Goal: Task Accomplishment & Management: Manage account settings

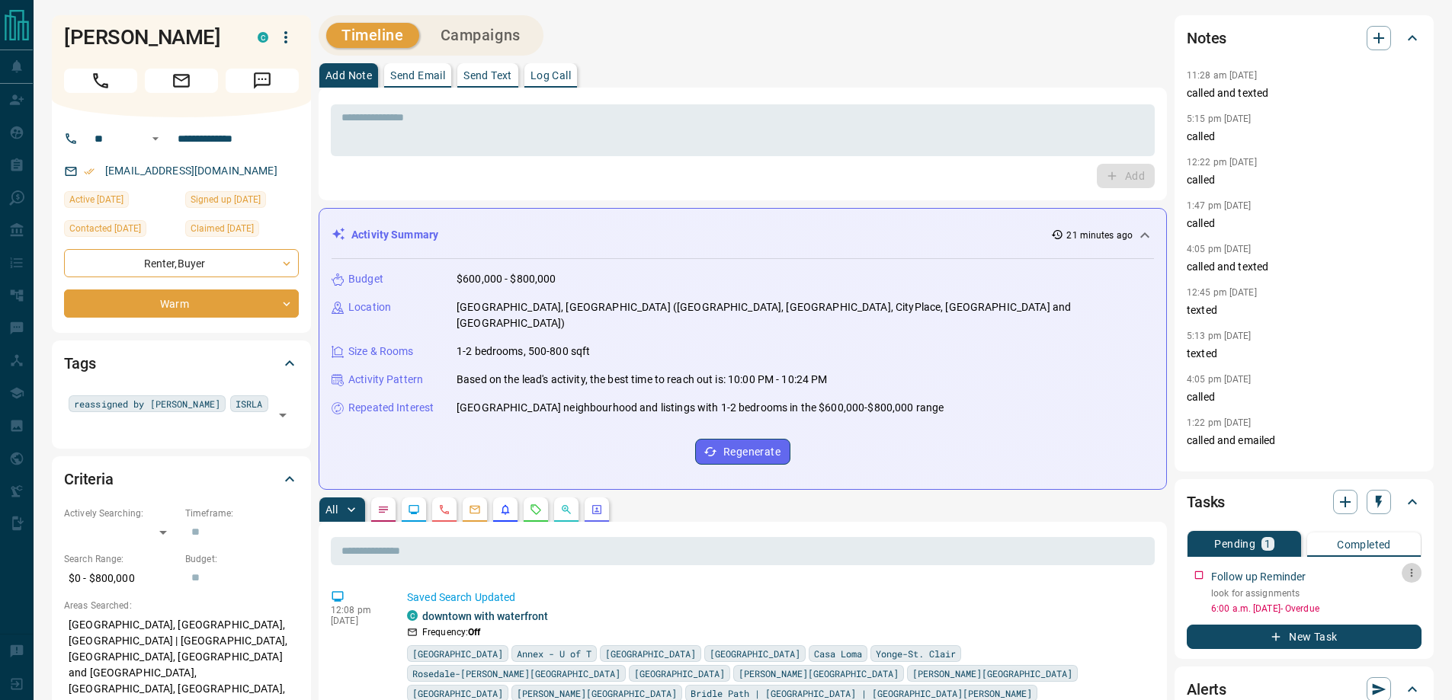
click at [1409, 569] on icon "button" at bounding box center [1412, 573] width 12 height 12
click at [1386, 614] on li "Delete" at bounding box center [1387, 625] width 67 height 23
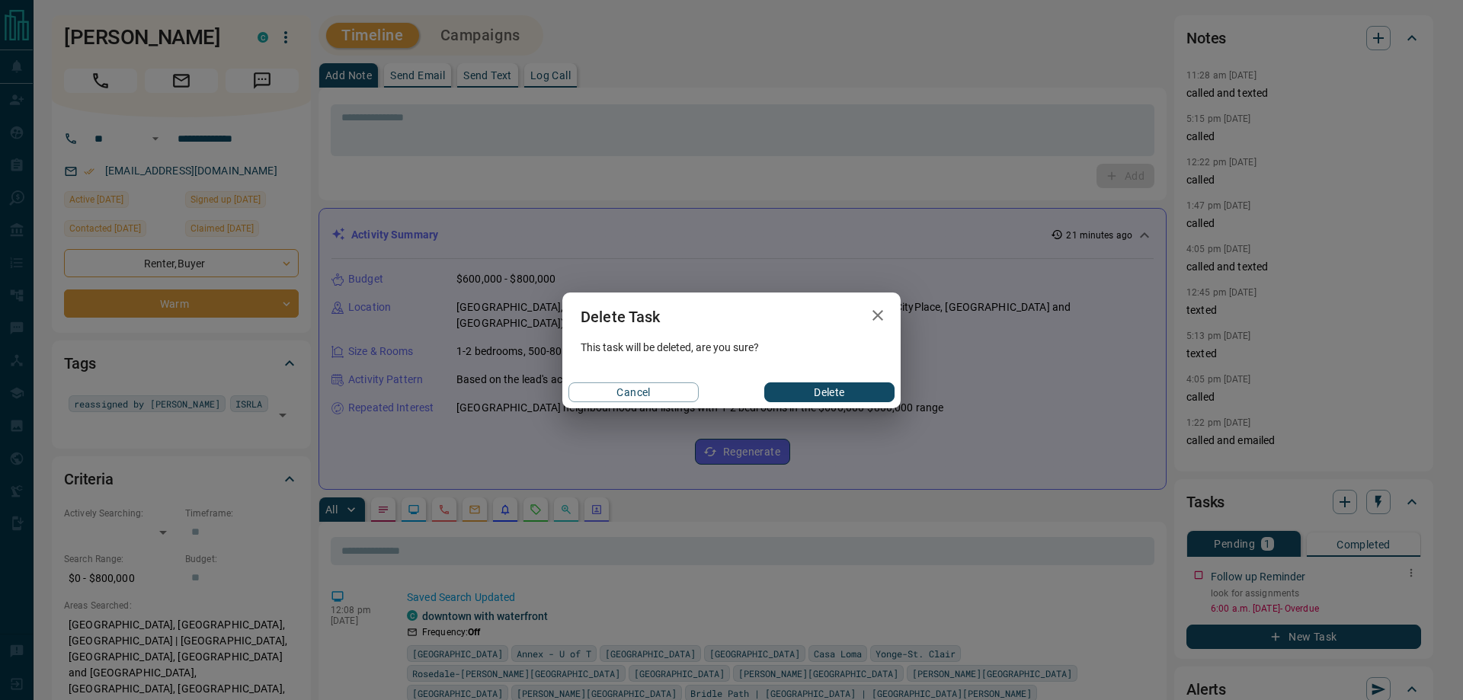
click at [873, 322] on icon "button" at bounding box center [878, 315] width 18 height 18
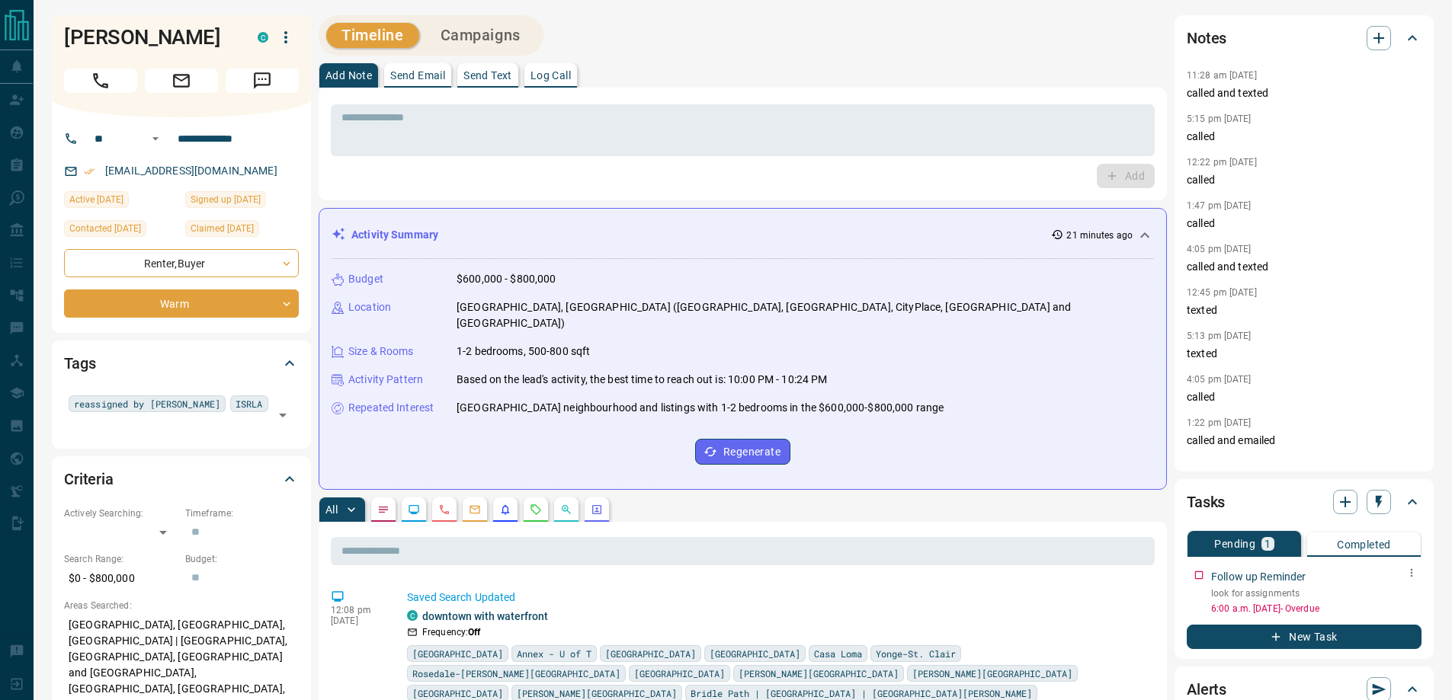
click at [1413, 575] on icon "button" at bounding box center [1412, 573] width 12 height 12
click at [1388, 601] on li "Edit" at bounding box center [1387, 602] width 67 height 23
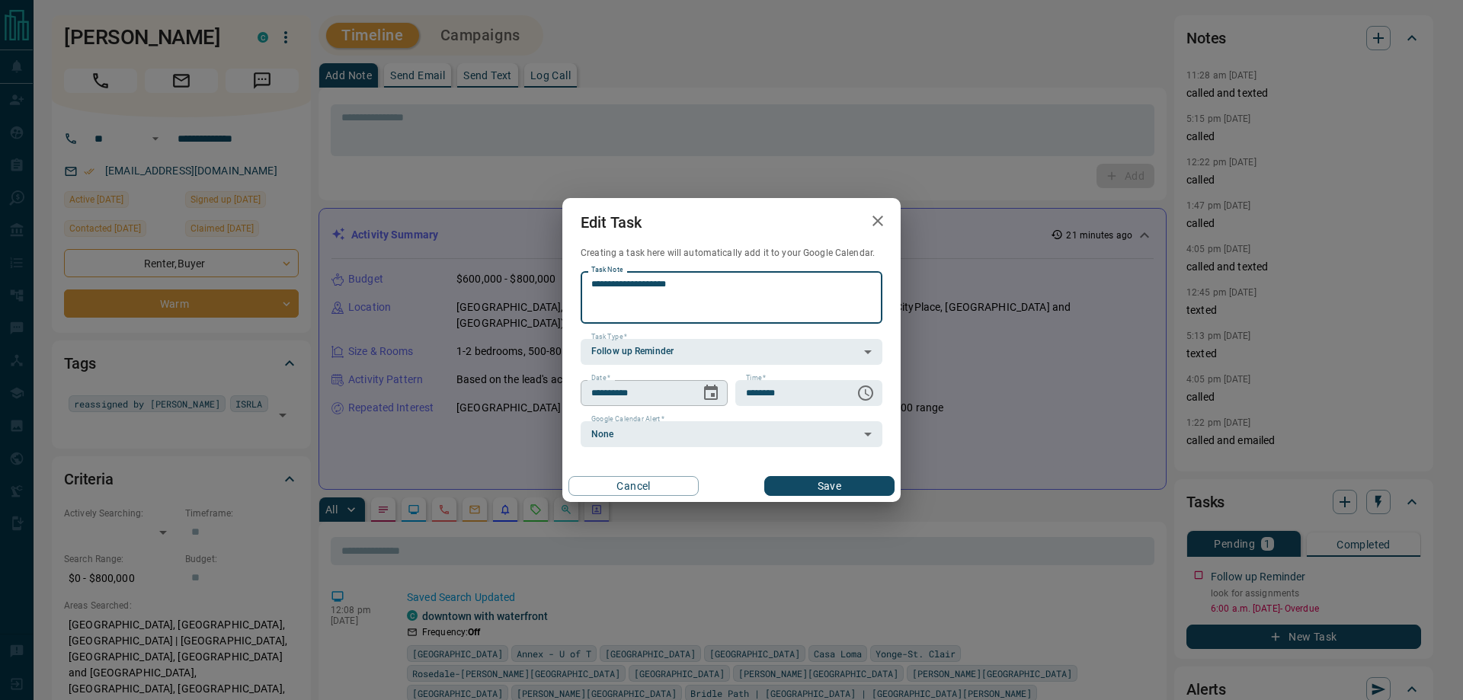
click at [716, 393] on icon "Choose date, selected date is Sep 12, 2025" at bounding box center [711, 393] width 18 height 18
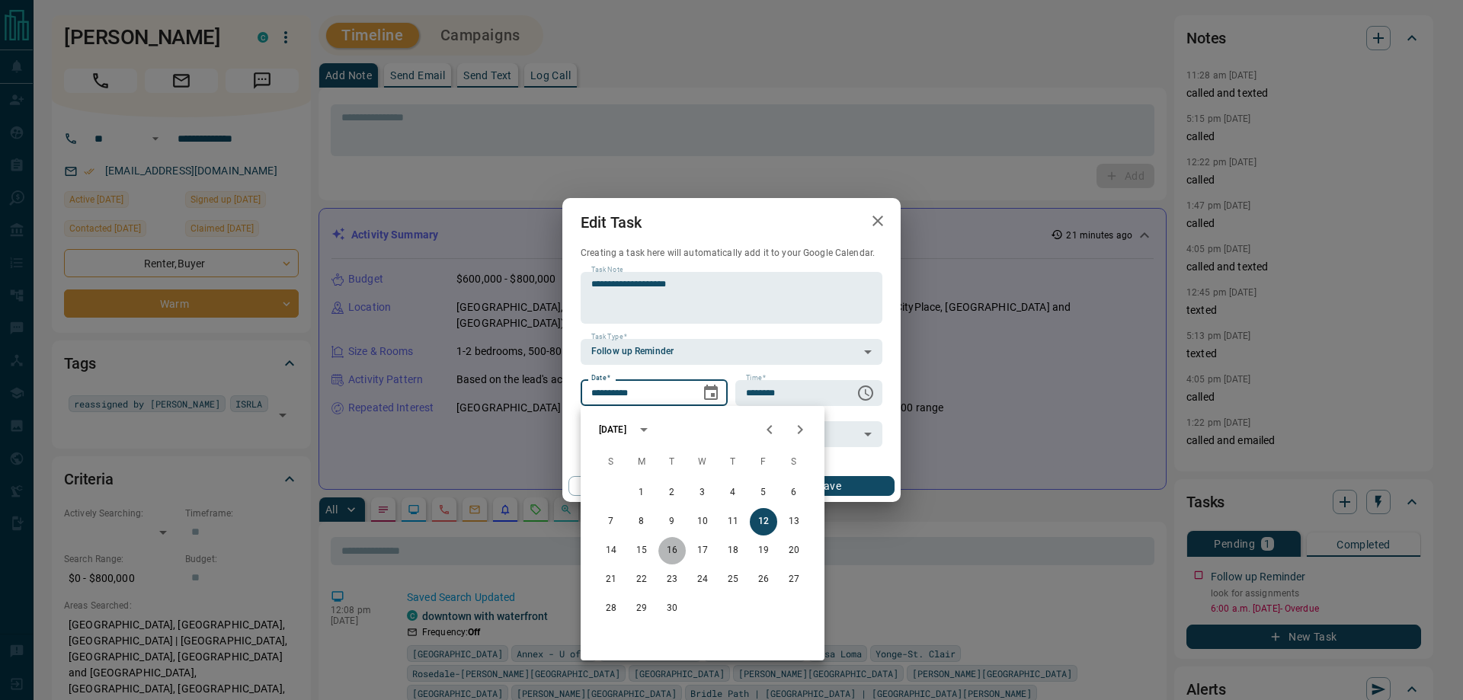
click at [679, 555] on button "16" at bounding box center [672, 550] width 27 height 27
type input "**********"
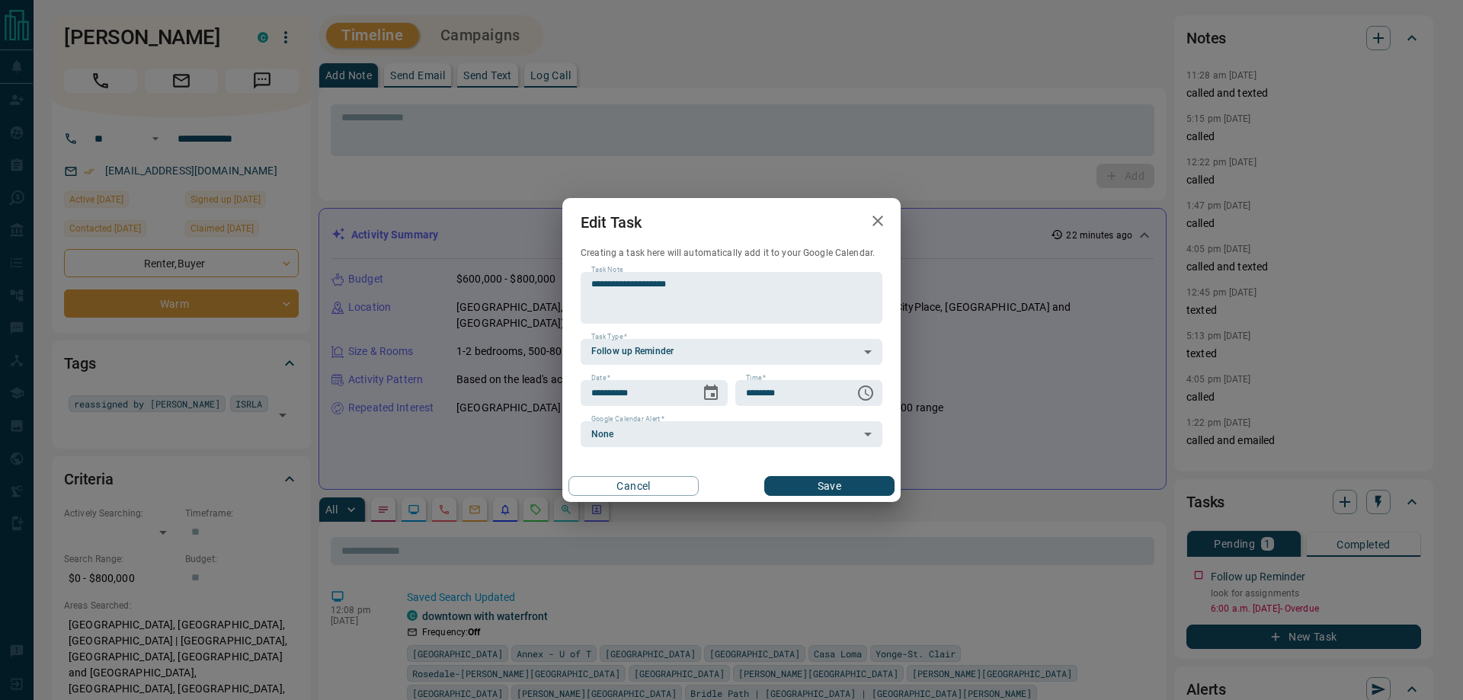
click at [784, 500] on div "Cancel Save" at bounding box center [732, 486] width 338 height 32
click at [784, 491] on button "Save" at bounding box center [829, 486] width 130 height 20
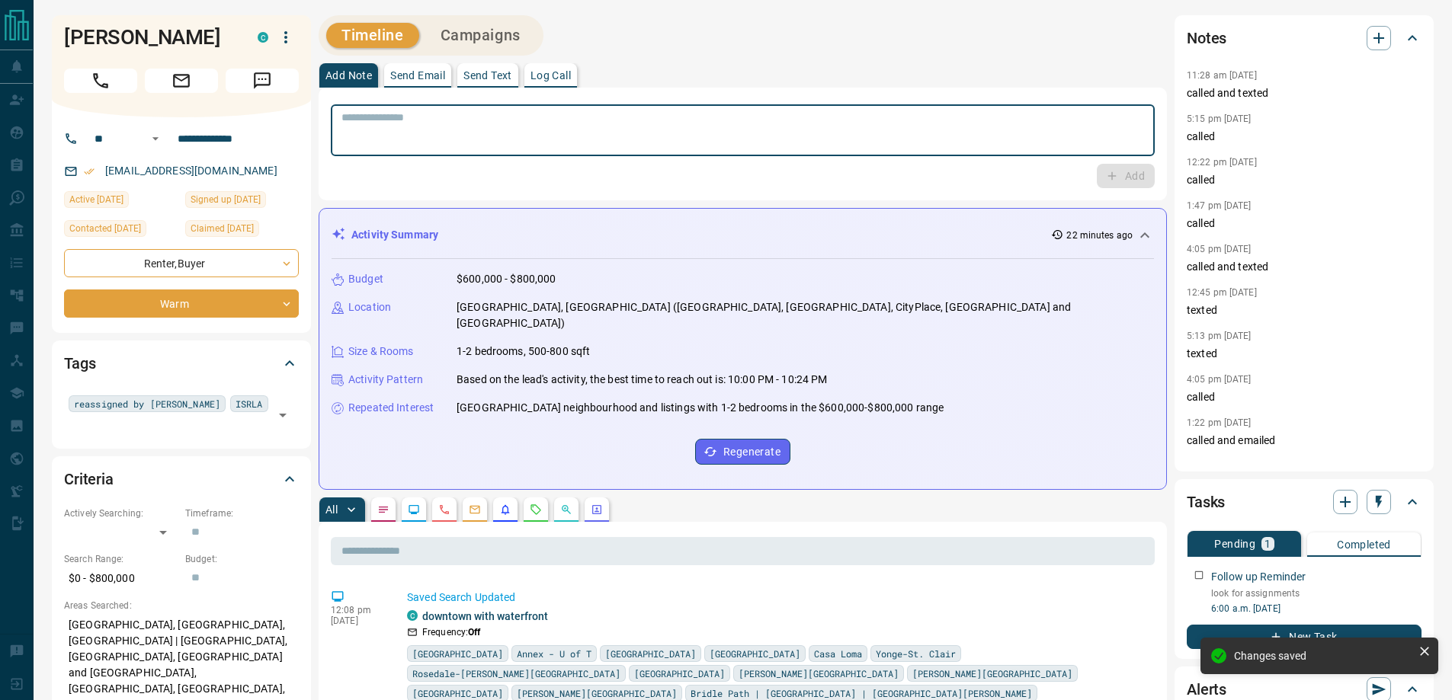
click at [537, 136] on textarea at bounding box center [742, 130] width 803 height 39
type textarea "******"
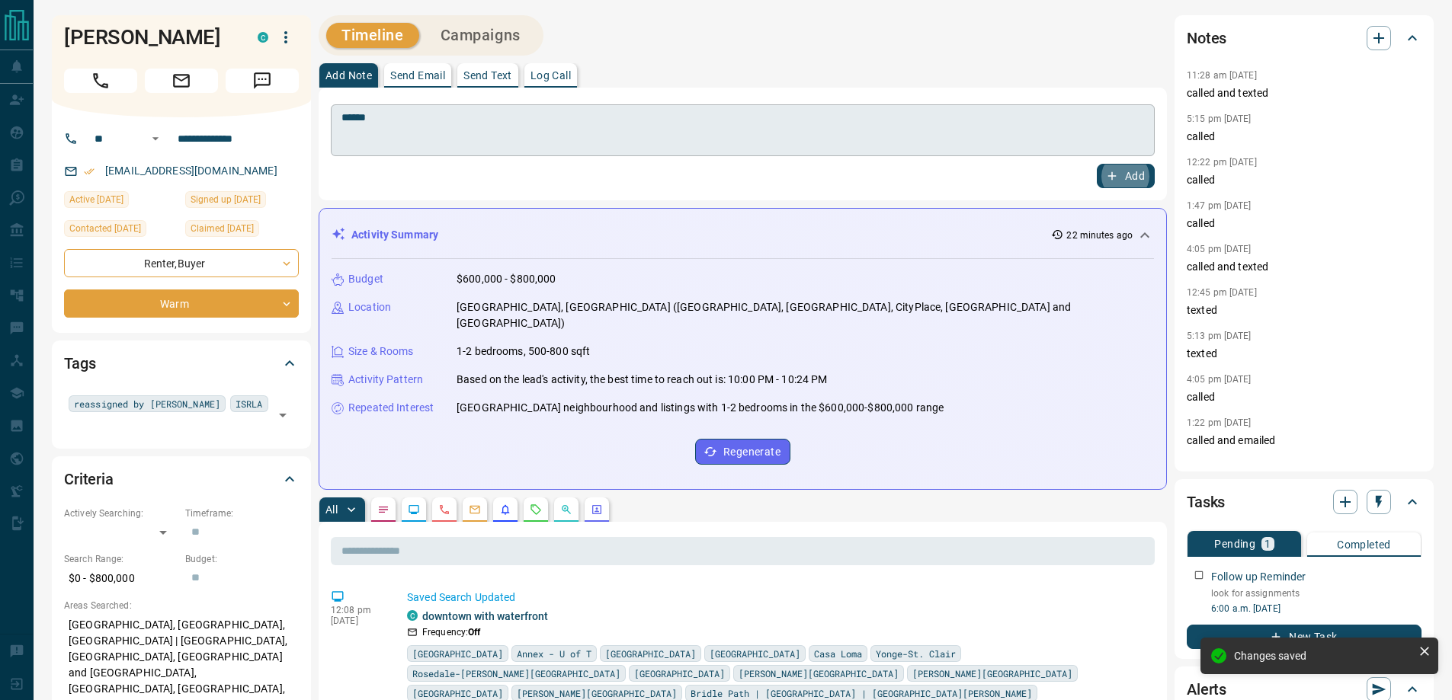
click at [1097, 164] on button "Add" at bounding box center [1126, 176] width 58 height 24
